Goal: Information Seeking & Learning: Learn about a topic

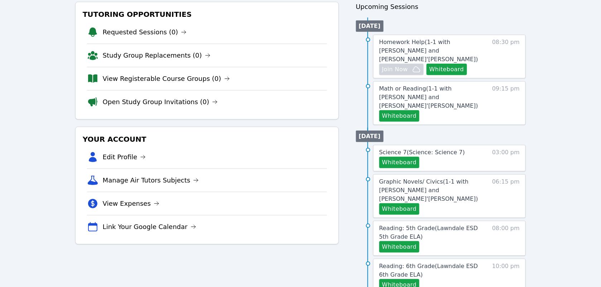
scroll to position [78, 0]
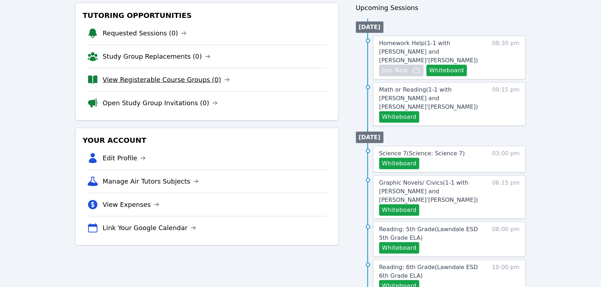
click at [172, 80] on link "View Registerable Course Groups (0)" at bounding box center [166, 80] width 127 height 10
